Goal: Task Accomplishment & Management: Use online tool/utility

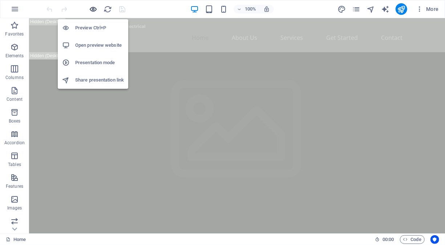
click at [93, 9] on icon "button" at bounding box center [93, 9] width 8 height 8
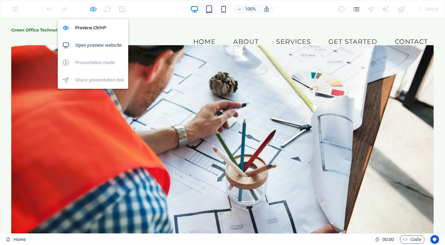
click at [95, 9] on icon "button" at bounding box center [93, 9] width 8 height 8
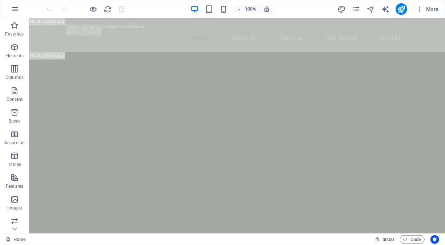
click at [14, 9] on icon "button" at bounding box center [15, 9] width 9 height 9
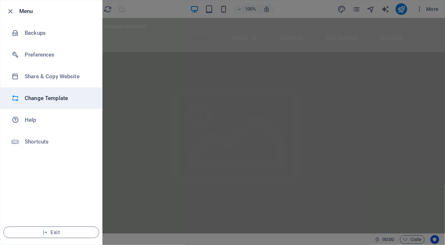
click at [59, 99] on h6 "Change Template" at bounding box center [58, 98] width 67 height 9
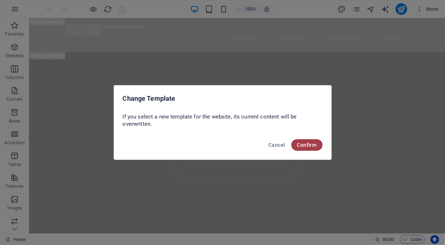
click at [299, 143] on span "Confirm" at bounding box center [307, 145] width 20 height 6
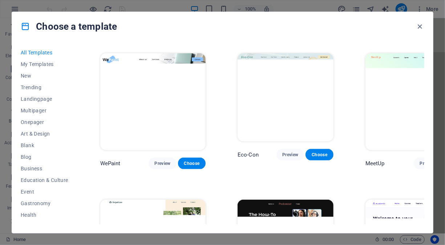
scroll to position [399, 0]
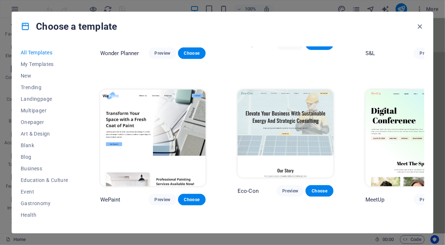
click at [276, 95] on img at bounding box center [285, 134] width 96 height 88
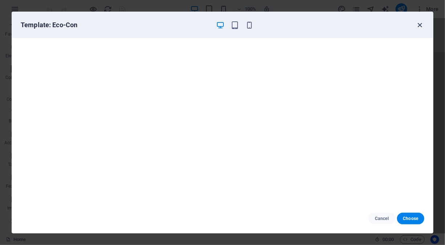
click at [421, 24] on icon "button" at bounding box center [420, 25] width 8 height 8
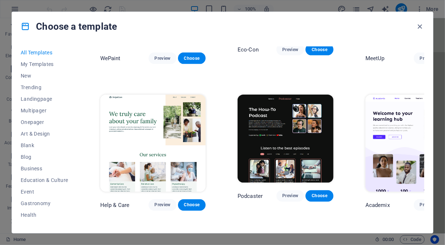
scroll to position [545, 0]
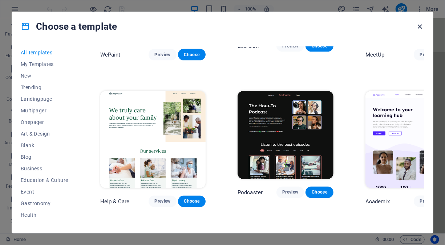
click at [421, 26] on icon "button" at bounding box center [420, 27] width 8 height 8
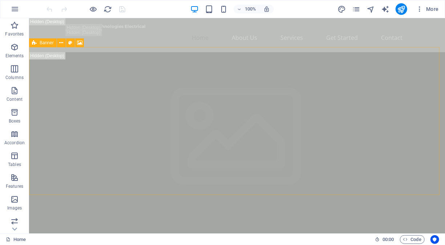
click at [36, 43] on icon at bounding box center [34, 42] width 5 height 9
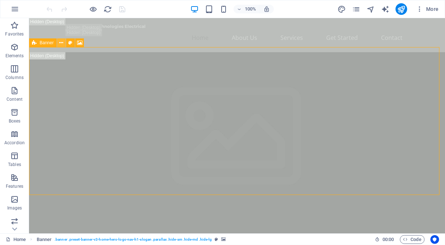
click at [64, 44] on button at bounding box center [61, 42] width 9 height 9
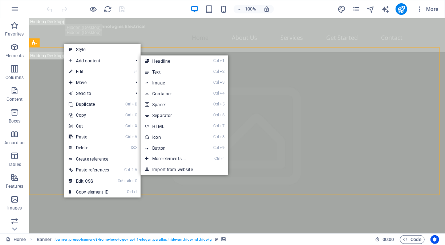
drag, startPoint x: 81, startPoint y: 68, endPoint x: 146, endPoint y: 73, distance: 65.5
click at [81, 68] on link "⏎ Edit" at bounding box center [88, 71] width 49 height 11
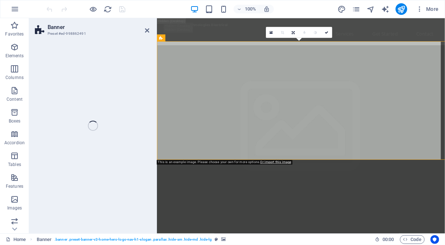
select select "vh"
select select "header"
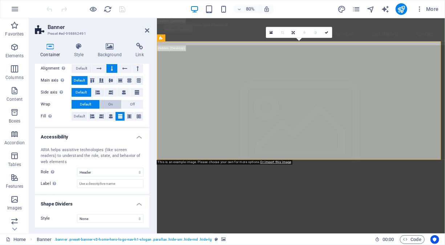
scroll to position [0, 0]
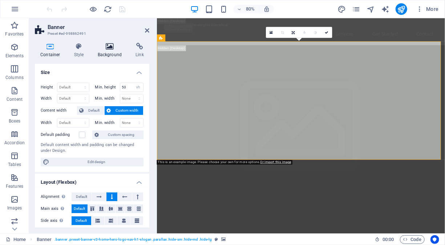
click at [110, 54] on h4 "Background" at bounding box center [111, 50] width 38 height 15
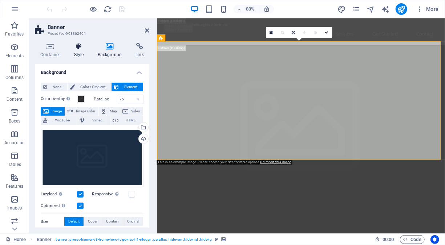
click at [80, 49] on icon at bounding box center [79, 46] width 21 height 7
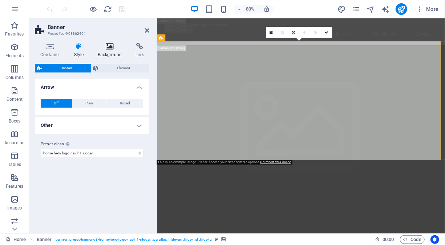
click at [115, 54] on h4 "Background" at bounding box center [111, 50] width 38 height 15
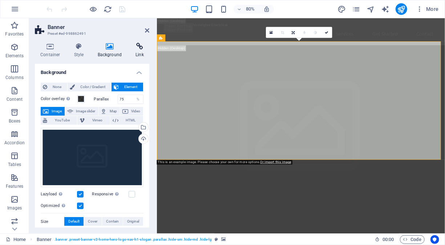
click at [139, 47] on icon at bounding box center [139, 46] width 19 height 7
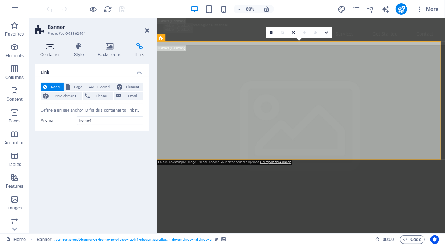
click at [53, 46] on icon at bounding box center [50, 46] width 31 height 7
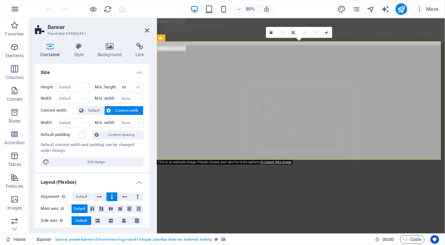
click at [19, 9] on icon "button" at bounding box center [15, 9] width 9 height 9
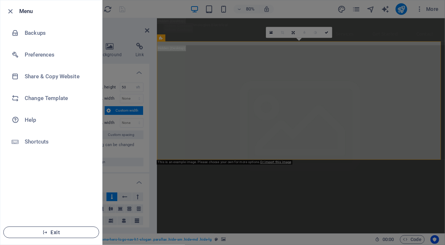
click at [64, 235] on span "Exit" at bounding box center [50, 233] width 83 height 6
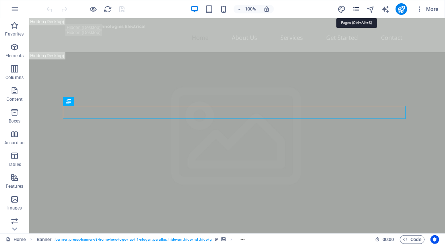
click at [358, 10] on icon "pages" at bounding box center [356, 9] width 8 height 8
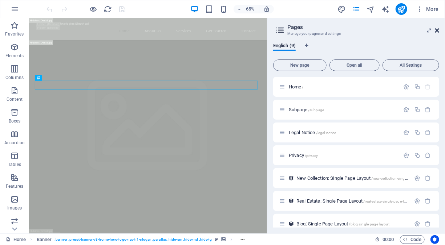
click at [438, 30] on icon at bounding box center [437, 31] width 4 height 6
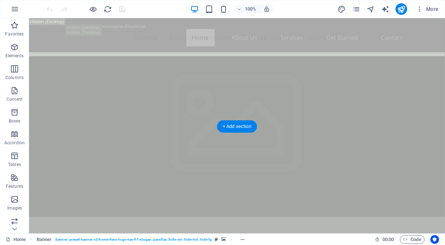
scroll to position [182, 0]
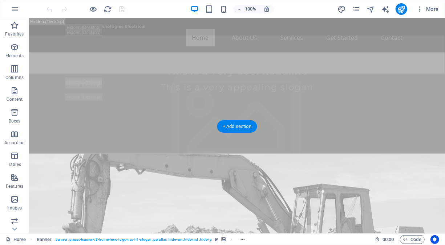
click at [267, 154] on figure at bounding box center [237, 240] width 416 height 172
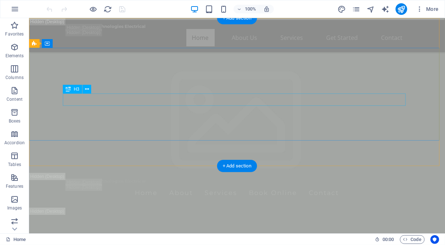
scroll to position [0, 0]
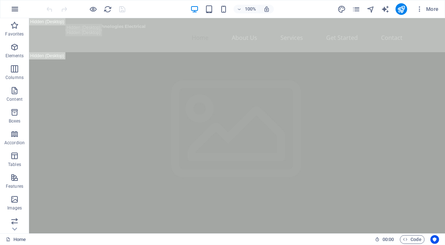
click at [13, 9] on icon "button" at bounding box center [15, 9] width 9 height 9
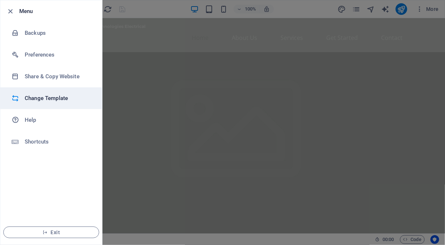
click at [37, 104] on li "Change Template" at bounding box center [51, 98] width 102 height 22
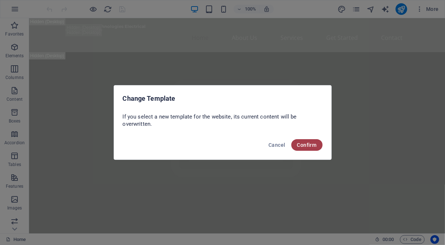
click at [299, 141] on button "Confirm" at bounding box center [306, 145] width 31 height 12
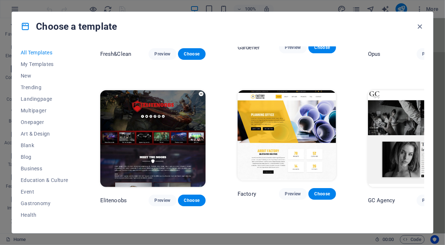
scroll to position [5264, 0]
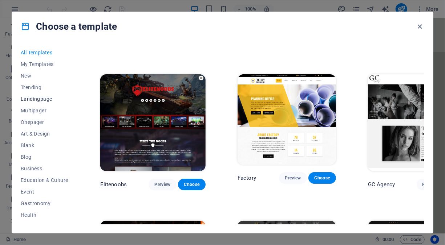
click at [44, 100] on span "Landingpage" at bounding box center [45, 99] width 48 height 6
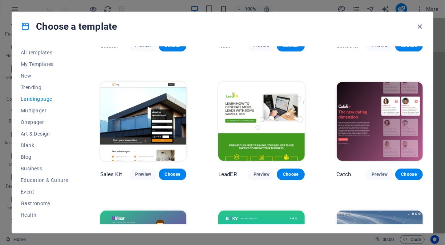
scroll to position [778, 0]
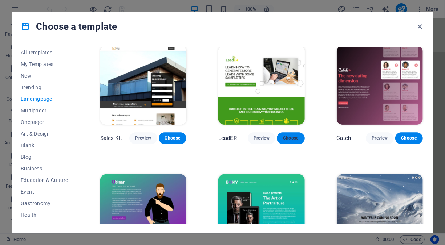
click at [289, 135] on span "Choose" at bounding box center [290, 138] width 16 height 6
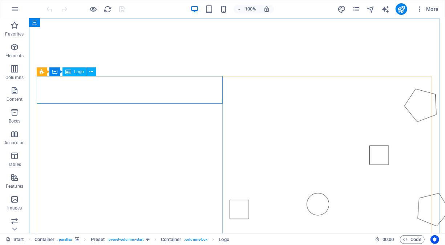
click at [76, 71] on span "Logo" at bounding box center [79, 72] width 10 height 4
click at [90, 71] on icon at bounding box center [91, 72] width 4 height 8
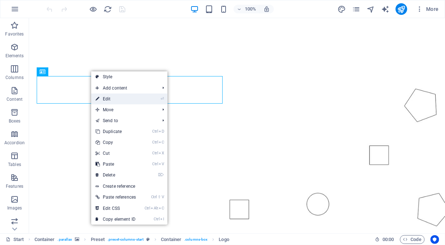
click at [113, 99] on link "⏎ Edit" at bounding box center [115, 99] width 49 height 11
select select "px"
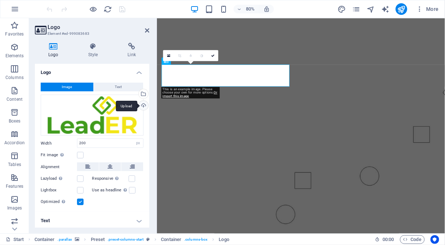
click at [144, 105] on div "Upload" at bounding box center [142, 106] width 11 height 11
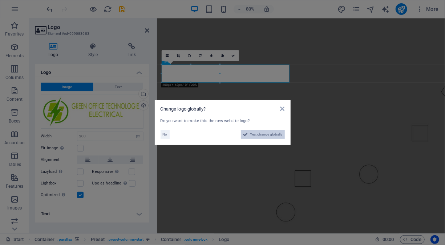
click at [252, 136] on span "Yes, change globally" at bounding box center [266, 134] width 32 height 9
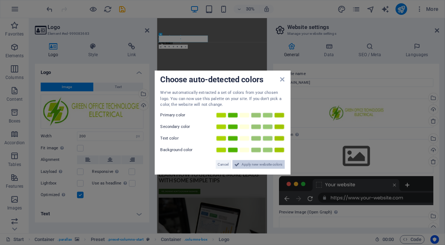
click at [244, 163] on span "Apply new website colors" at bounding box center [262, 164] width 41 height 9
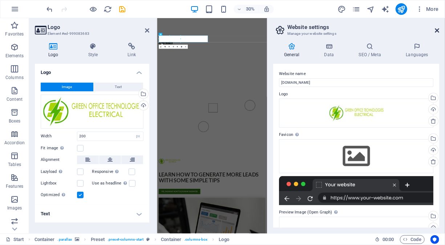
click at [436, 30] on icon at bounding box center [437, 31] width 4 height 6
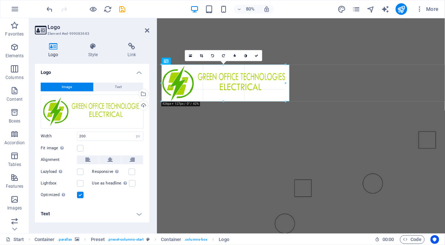
drag, startPoint x: 219, startPoint y: 74, endPoint x: 301, endPoint y: 81, distance: 82.3
type input "426"
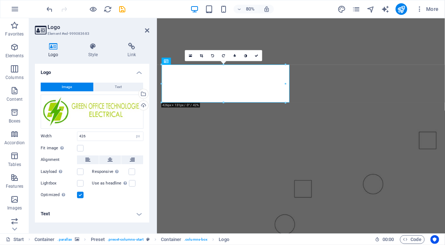
click at [328, 50] on figure at bounding box center [336, 164] width 360 height 292
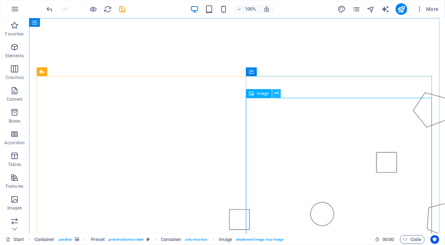
click at [277, 96] on icon at bounding box center [276, 94] width 4 height 8
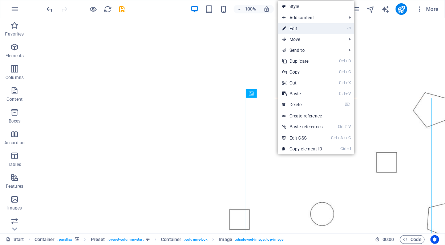
click at [311, 30] on link "⏎ Edit" at bounding box center [302, 28] width 49 height 11
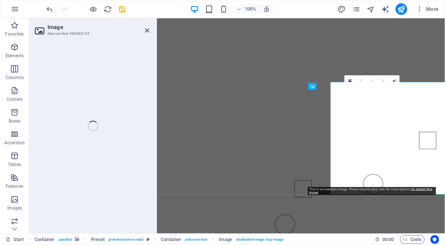
select select "%"
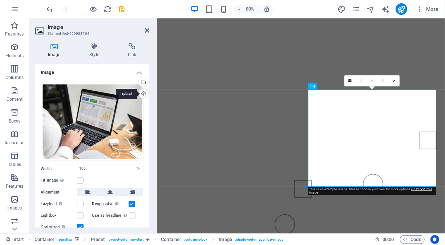
click at [143, 93] on div "Upload" at bounding box center [142, 94] width 11 height 11
click at [143, 92] on div "Upload" at bounding box center [142, 94] width 11 height 11
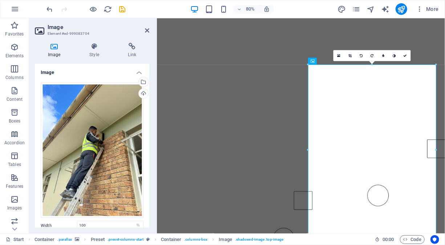
click at [303, 54] on figure at bounding box center [336, 173] width 360 height 311
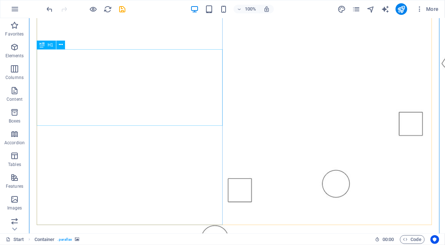
scroll to position [109, 0]
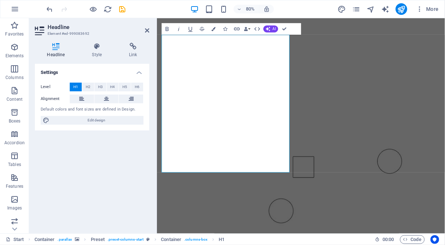
click at [372, 245] on figure at bounding box center [336, 121] width 360 height 358
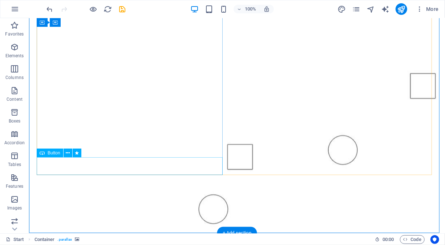
scroll to position [182, 0]
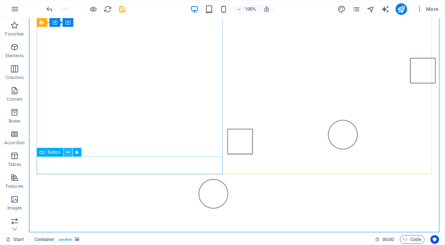
click at [67, 152] on icon at bounding box center [68, 153] width 4 height 8
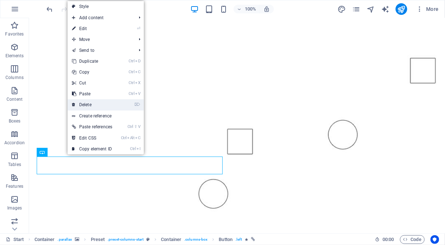
click at [94, 102] on link "⌦ Delete" at bounding box center [92, 104] width 49 height 11
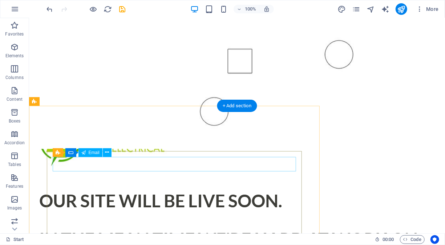
scroll to position [290, 0]
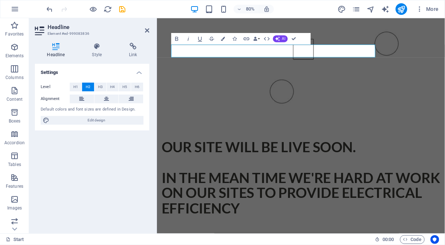
scroll to position [363, 0]
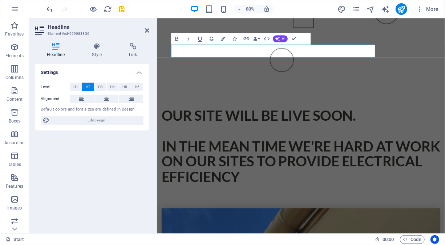
click at [146, 30] on icon at bounding box center [147, 31] width 4 height 6
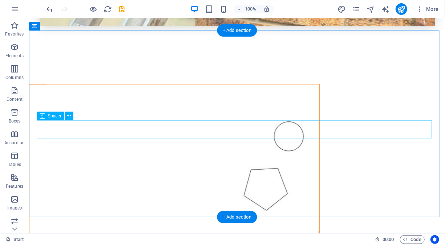
scroll to position [1031, 0]
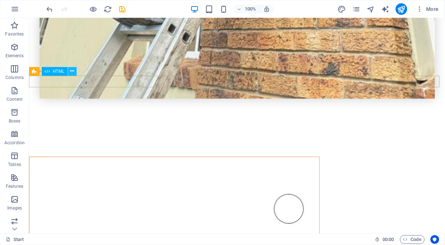
click at [71, 71] on icon at bounding box center [72, 72] width 4 height 8
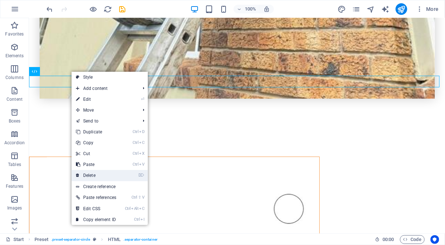
click at [103, 173] on link "⌦ Delete" at bounding box center [96, 175] width 49 height 11
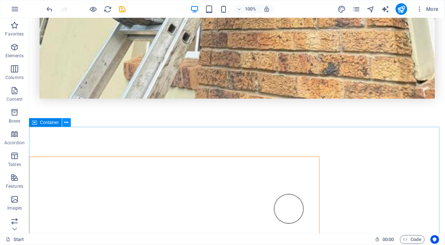
click at [68, 122] on icon at bounding box center [67, 123] width 4 height 8
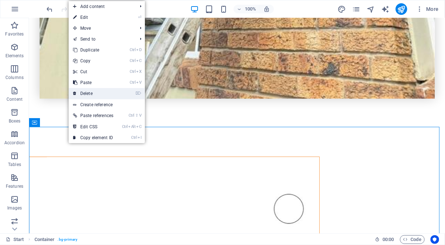
click at [93, 89] on link "⌦ Delete" at bounding box center [93, 93] width 49 height 11
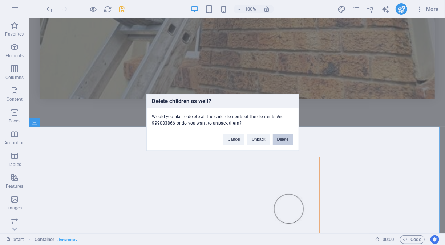
click at [279, 139] on button "Delete" at bounding box center [283, 139] width 20 height 11
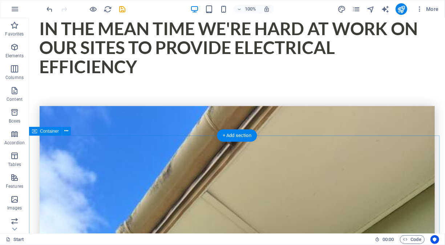
scroll to position [448, 0]
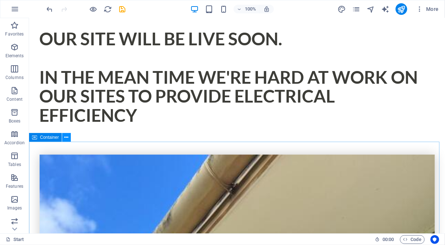
click at [68, 138] on icon at bounding box center [67, 138] width 4 height 8
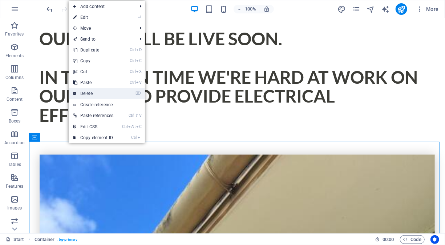
click at [96, 90] on link "⌦ Delete" at bounding box center [93, 93] width 49 height 11
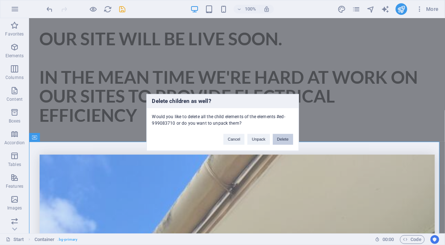
click at [284, 138] on button "Delete" at bounding box center [283, 139] width 20 height 11
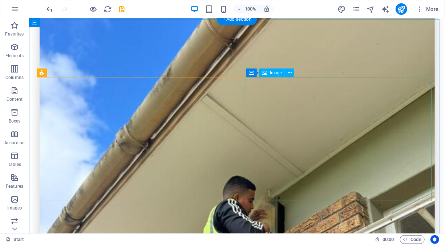
scroll to position [521, 0]
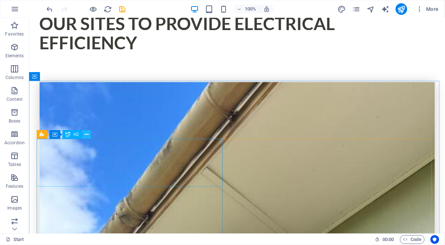
click at [87, 136] on icon at bounding box center [87, 135] width 4 height 8
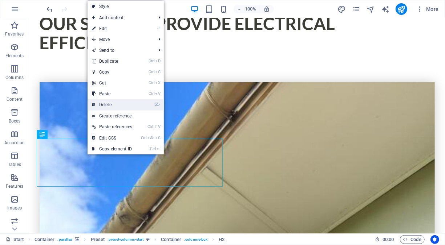
click at [124, 104] on link "⌦ Delete" at bounding box center [111, 104] width 49 height 11
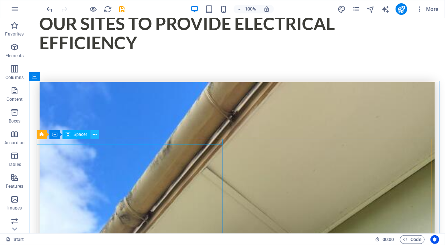
click at [98, 135] on button at bounding box center [94, 134] width 9 height 9
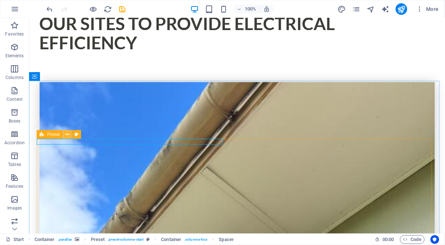
click at [69, 136] on icon at bounding box center [67, 135] width 4 height 8
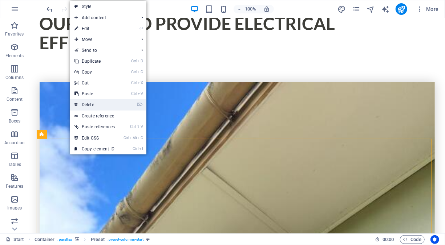
click at [95, 107] on link "⌦ Delete" at bounding box center [94, 104] width 49 height 11
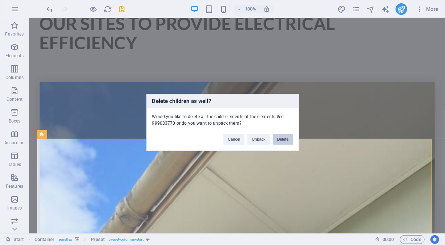
click at [286, 136] on button "Delete" at bounding box center [283, 139] width 20 height 11
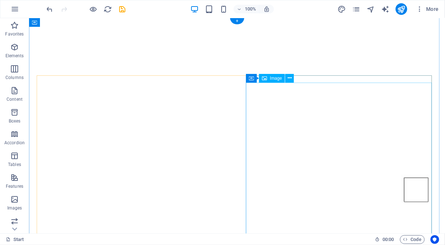
scroll to position [0, 0]
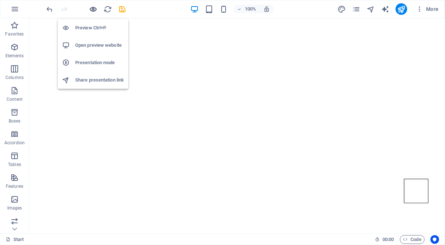
click at [94, 10] on icon "button" at bounding box center [93, 9] width 8 height 8
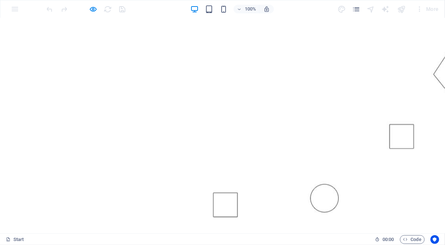
scroll to position [36, 0]
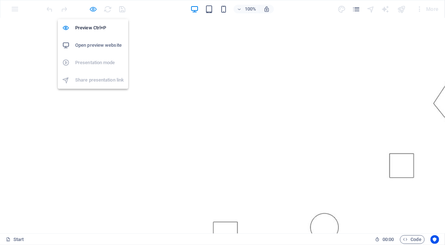
click at [97, 8] on icon "button" at bounding box center [93, 9] width 8 height 8
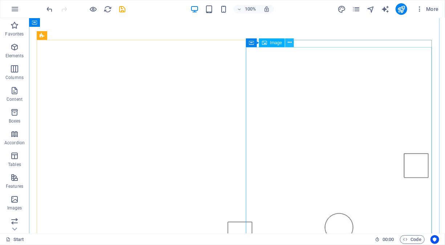
click at [290, 43] on icon at bounding box center [290, 43] width 4 height 8
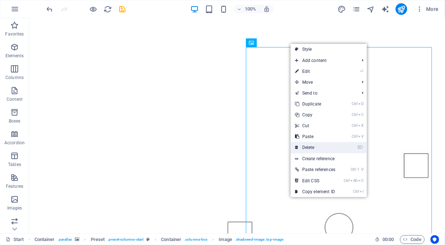
click at [313, 145] on link "⌦ Delete" at bounding box center [314, 147] width 49 height 11
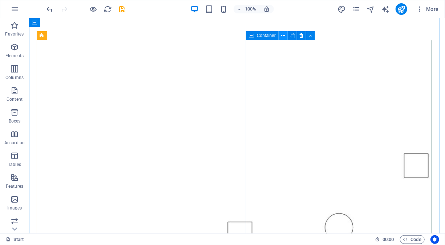
click at [282, 37] on icon at bounding box center [283, 36] width 4 height 8
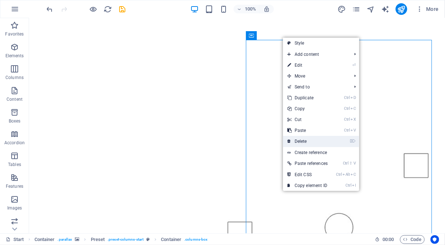
click at [309, 137] on link "⌦ Delete" at bounding box center [307, 141] width 49 height 11
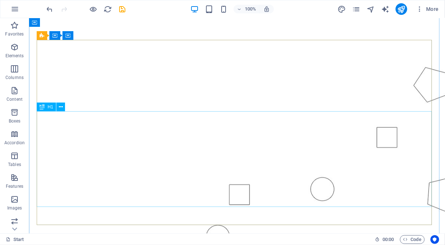
click at [61, 107] on icon at bounding box center [61, 107] width 4 height 8
click at [45, 108] on div "H1" at bounding box center [46, 107] width 19 height 9
click at [60, 108] on icon at bounding box center [61, 107] width 4 height 8
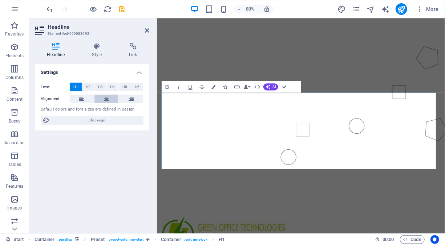
click at [106, 98] on icon at bounding box center [106, 99] width 5 height 9
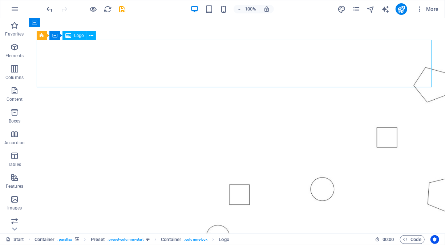
click at [90, 36] on icon at bounding box center [91, 36] width 4 height 8
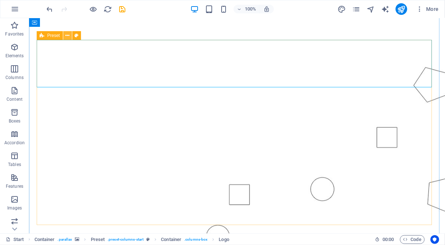
click at [67, 37] on icon at bounding box center [67, 36] width 4 height 8
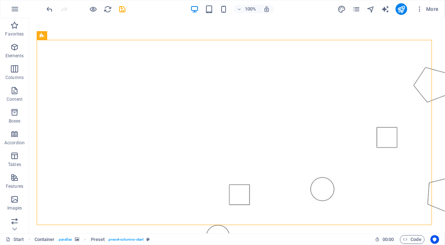
click at [134, 29] on figure at bounding box center [237, 130] width 416 height 276
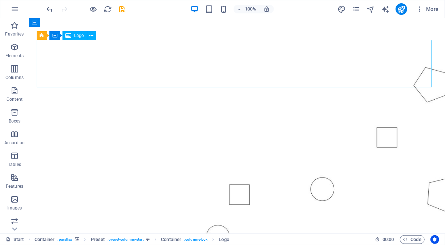
drag, startPoint x: 129, startPoint y: 60, endPoint x: 189, endPoint y: 61, distance: 59.5
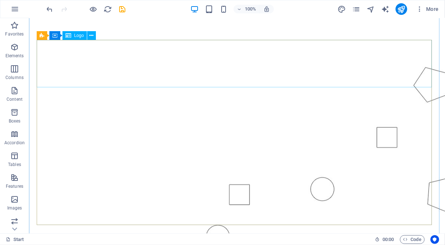
click at [93, 36] on icon at bounding box center [91, 36] width 4 height 8
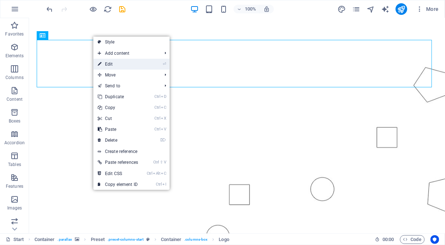
click at [118, 64] on link "⏎ Edit" at bounding box center [117, 64] width 49 height 11
select select "px"
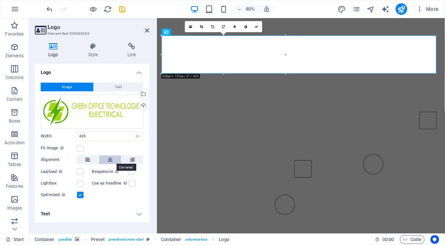
click at [112, 161] on icon at bounding box center [109, 160] width 5 height 9
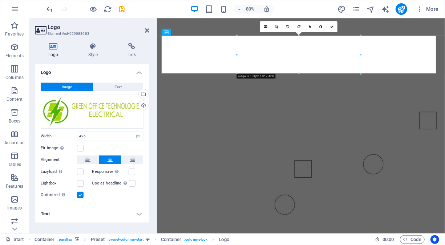
click at [414, 245] on figure at bounding box center [336, 138] width 360 height 292
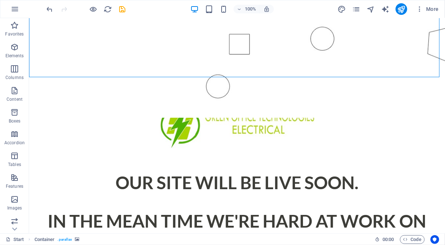
scroll to position [254, 0]
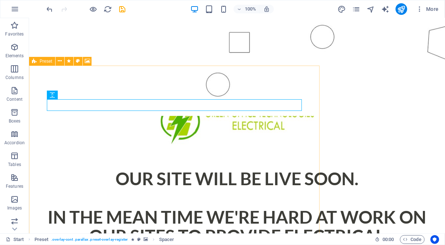
click at [41, 62] on span "Preset" at bounding box center [46, 61] width 13 height 4
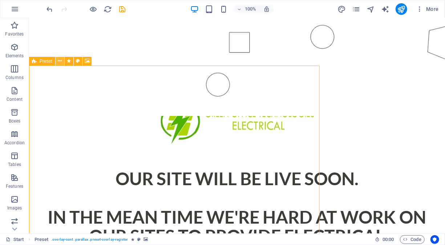
click at [62, 61] on button at bounding box center [60, 61] width 9 height 9
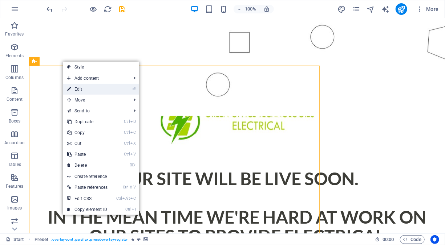
click at [85, 88] on link "⏎ Edit" at bounding box center [87, 89] width 49 height 11
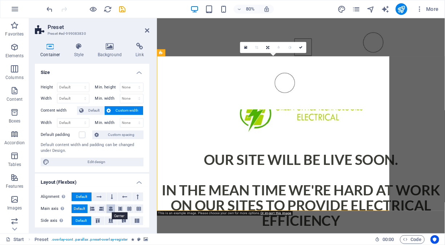
click at [110, 208] on icon at bounding box center [111, 209] width 4 height 9
click at [123, 196] on icon at bounding box center [124, 197] width 5 height 9
click at [110, 197] on button at bounding box center [111, 197] width 11 height 9
click at [102, 195] on button at bounding box center [99, 197] width 14 height 9
click at [83, 195] on span "Default" at bounding box center [81, 197] width 11 height 9
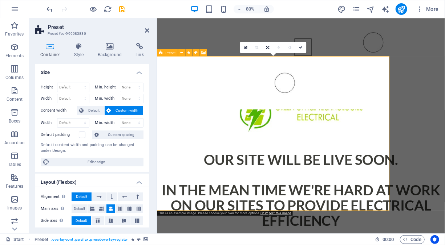
click at [163, 52] on icon at bounding box center [161, 52] width 4 height 7
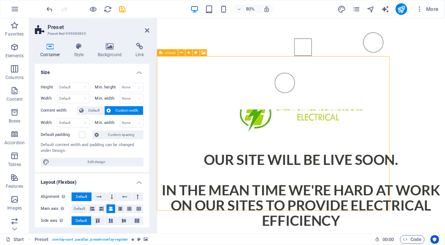
drag, startPoint x: 163, startPoint y: 52, endPoint x: 209, endPoint y: 54, distance: 46.1
click at [209, 54] on div "Preset" at bounding box center [184, 52] width 54 height 7
drag, startPoint x: 446, startPoint y: 201, endPoint x: 464, endPoint y: 201, distance: 18.2
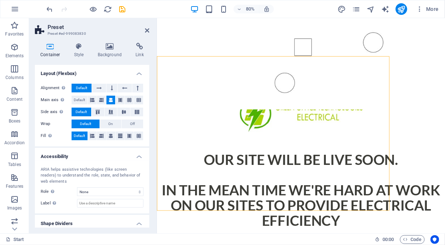
scroll to position [129, 0]
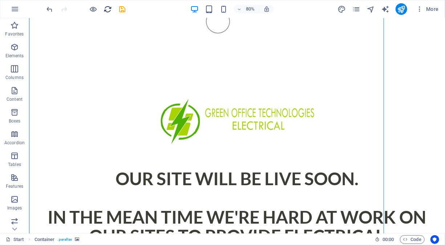
scroll to position [43, 0]
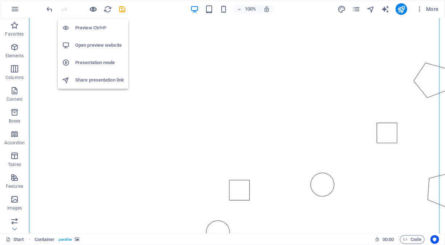
click at [93, 8] on icon "button" at bounding box center [93, 9] width 8 height 8
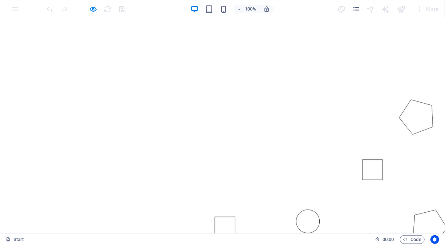
scroll to position [0, 0]
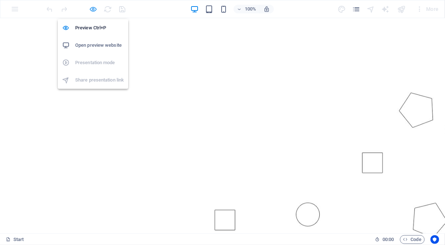
click at [93, 7] on icon "button" at bounding box center [93, 9] width 8 height 8
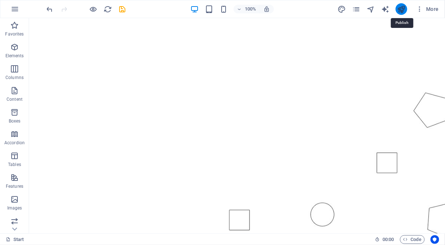
click at [398, 8] on icon "publish" at bounding box center [401, 9] width 8 height 8
checkbox input "false"
